Goal: Task Accomplishment & Management: Use online tool/utility

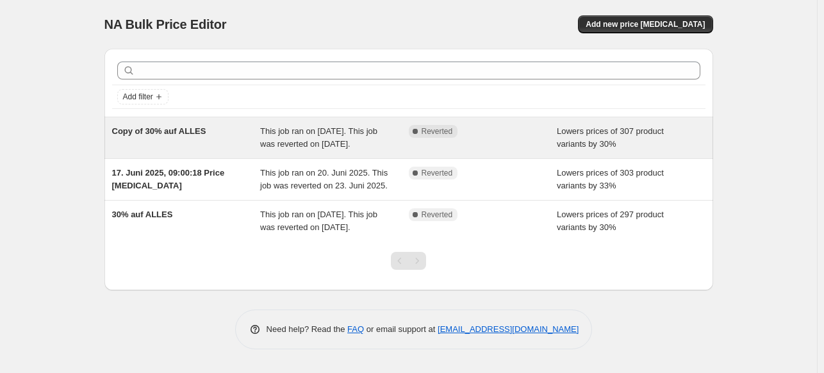
click at [226, 140] on div "Copy of 30% auf ALLES" at bounding box center [186, 138] width 149 height 26
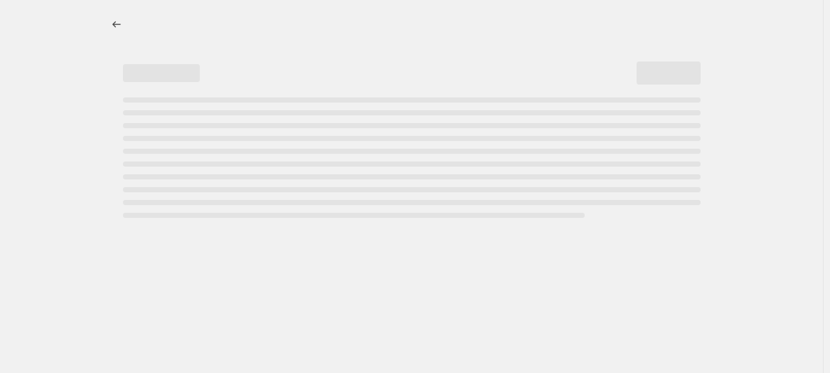
select select "percentage"
select select "not_equal"
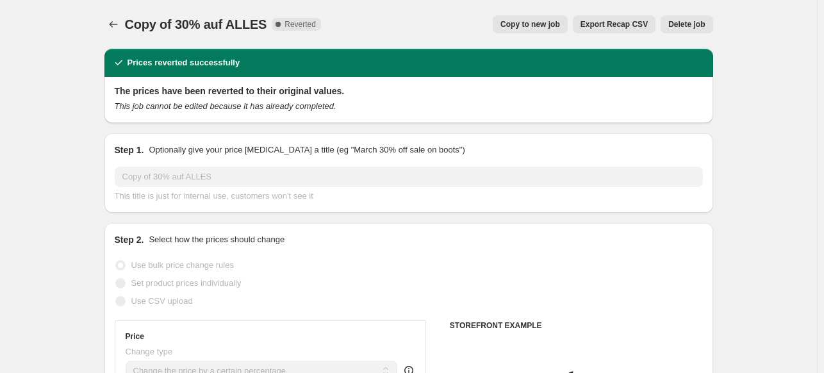
select select "collection"
click at [560, 26] on span "Copy to new job" at bounding box center [530, 24] width 60 height 10
select select "percentage"
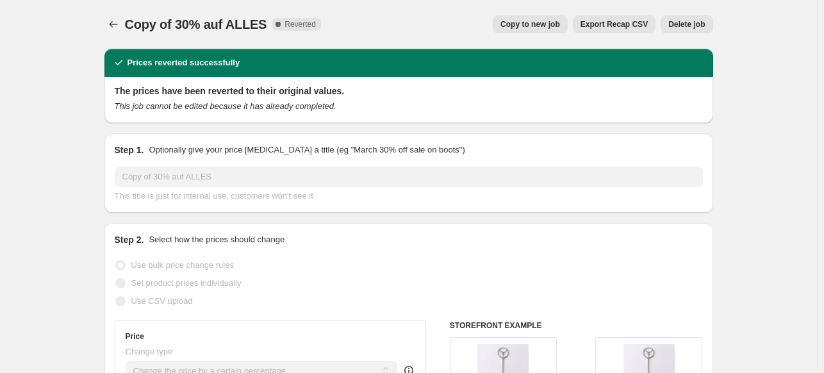
select select "collection"
select select "not_equal"
select select "collection"
select select "not_equal"
select select "collection"
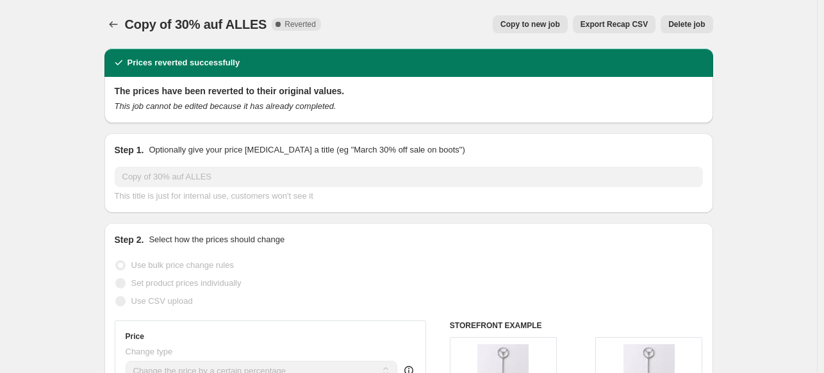
select select "not_equal"
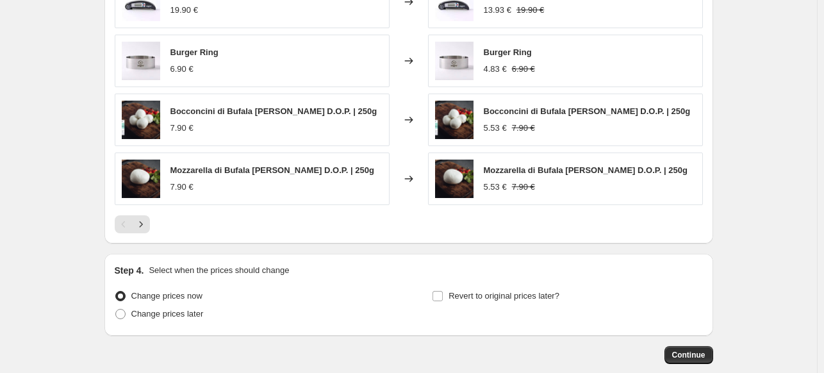
scroll to position [1107, 0]
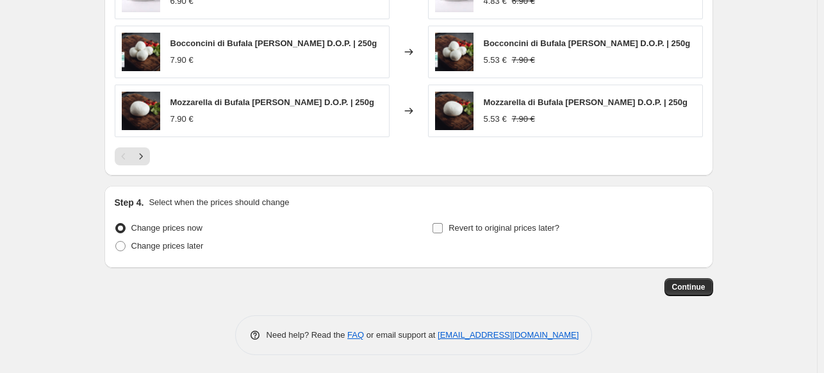
click at [548, 229] on span "Revert to original prices later?" at bounding box center [504, 228] width 111 height 10
click at [443, 229] on input "Revert to original prices later?" at bounding box center [438, 228] width 10 height 10
checkbox input "true"
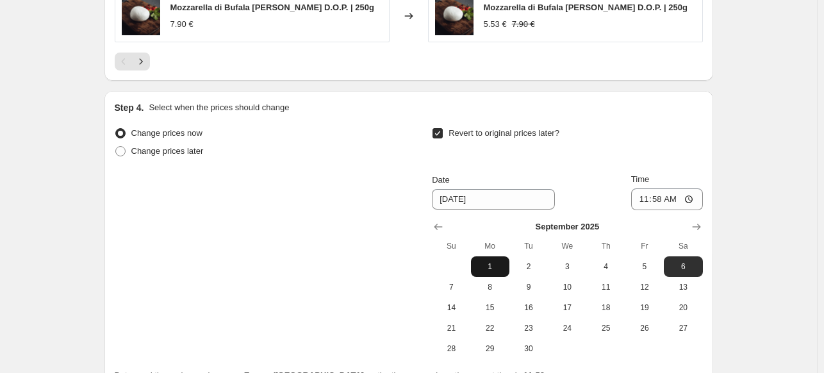
scroll to position [1235, 0]
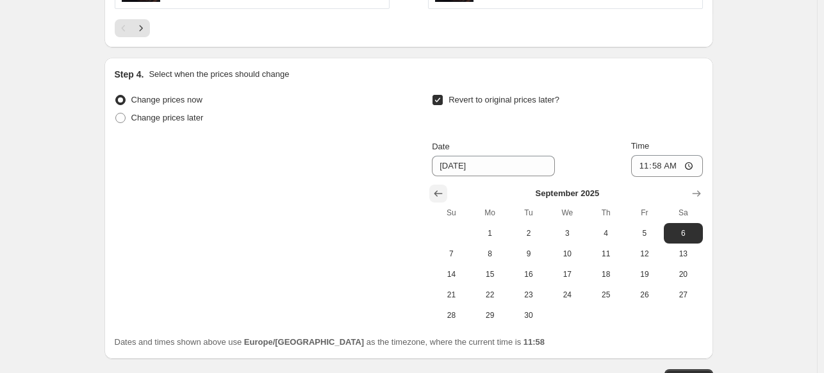
click at [447, 190] on button "Show previous month, August 2025" at bounding box center [438, 194] width 18 height 18
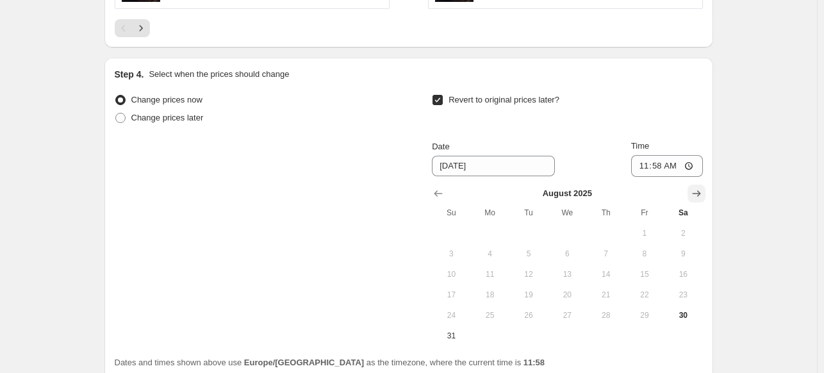
click at [703, 188] on icon "Show next month, September 2025" at bounding box center [696, 193] width 13 height 13
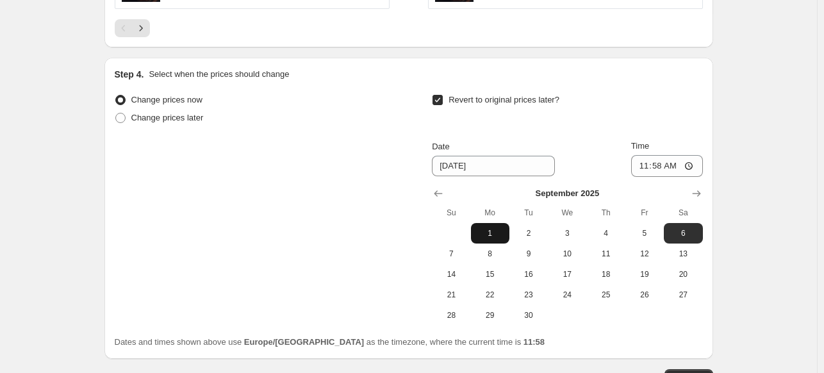
click at [499, 230] on span "1" at bounding box center [490, 233] width 28 height 10
type input "[DATE]"
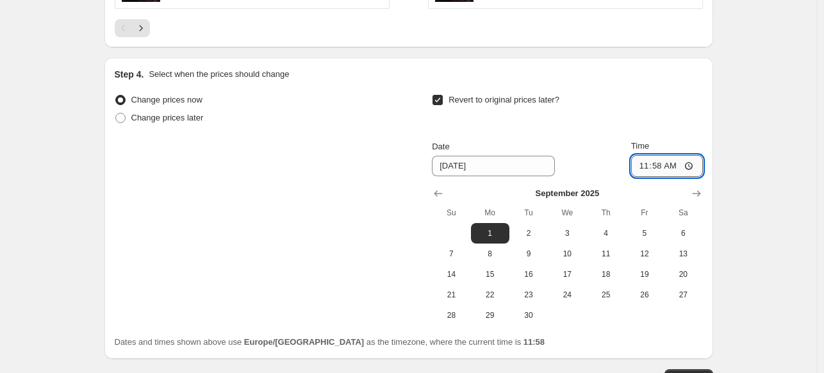
click at [666, 165] on input "11:58" at bounding box center [667, 166] width 72 height 22
type input "00:00"
click at [613, 131] on div "Revert to original prices later? Date [DATE] Time 00:00 [DATE] Su Mo Tu We Th F…" at bounding box center [567, 208] width 270 height 235
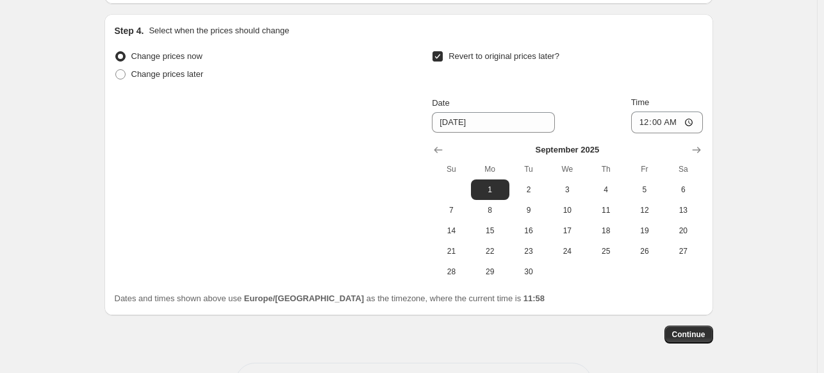
scroll to position [1299, 0]
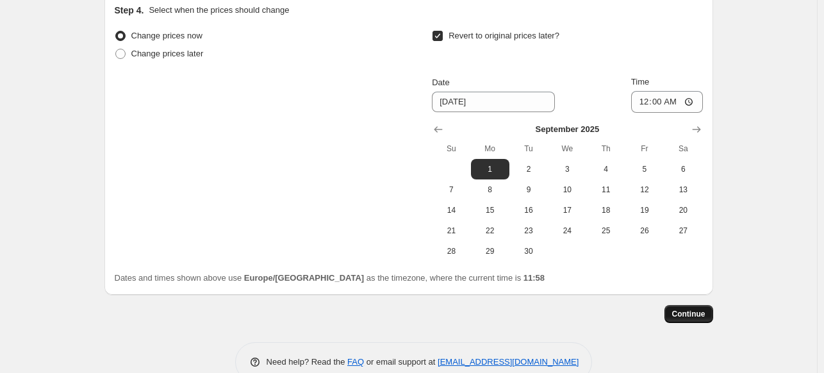
click at [684, 309] on span "Continue" at bounding box center [688, 314] width 33 height 10
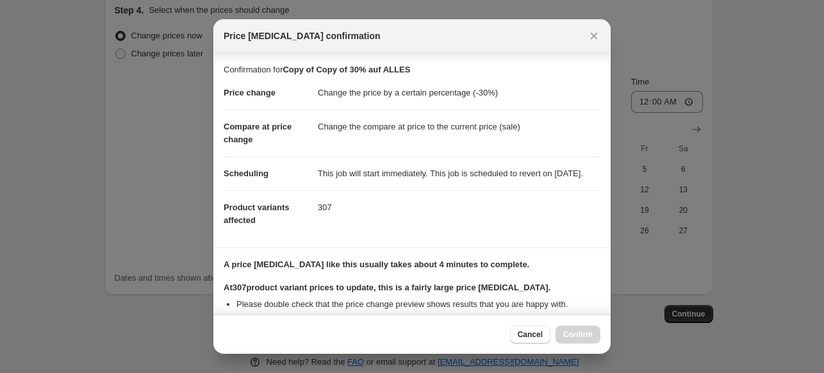
scroll to position [249, 0]
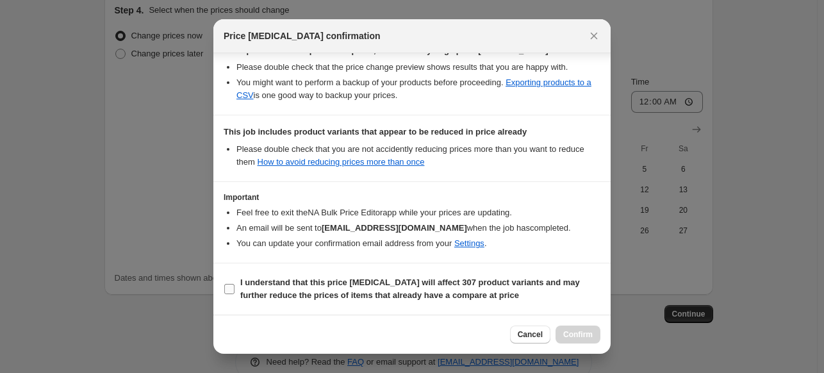
click at [259, 281] on b "I understand that this price [MEDICAL_DATA] will affect 307 product variants an…" at bounding box center [410, 288] width 340 height 22
click at [235, 284] on input "I understand that this price [MEDICAL_DATA] will affect 307 product variants an…" at bounding box center [229, 289] width 10 height 10
checkbox input "true"
click at [583, 337] on span "Confirm" at bounding box center [577, 334] width 29 height 10
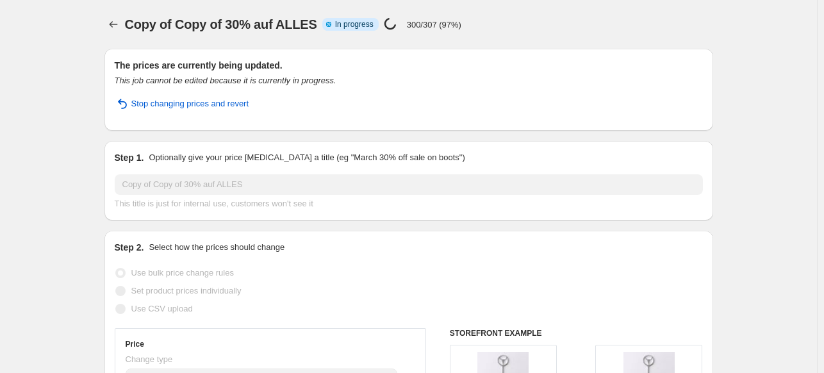
select select "percentage"
select select "collection"
select select "not_equal"
select select "collection"
select select "not_equal"
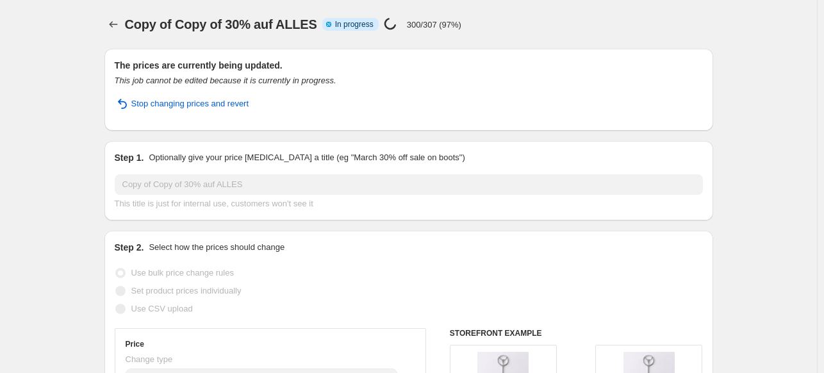
select select "collection"
select select "not_equal"
